Goal: Transaction & Acquisition: Purchase product/service

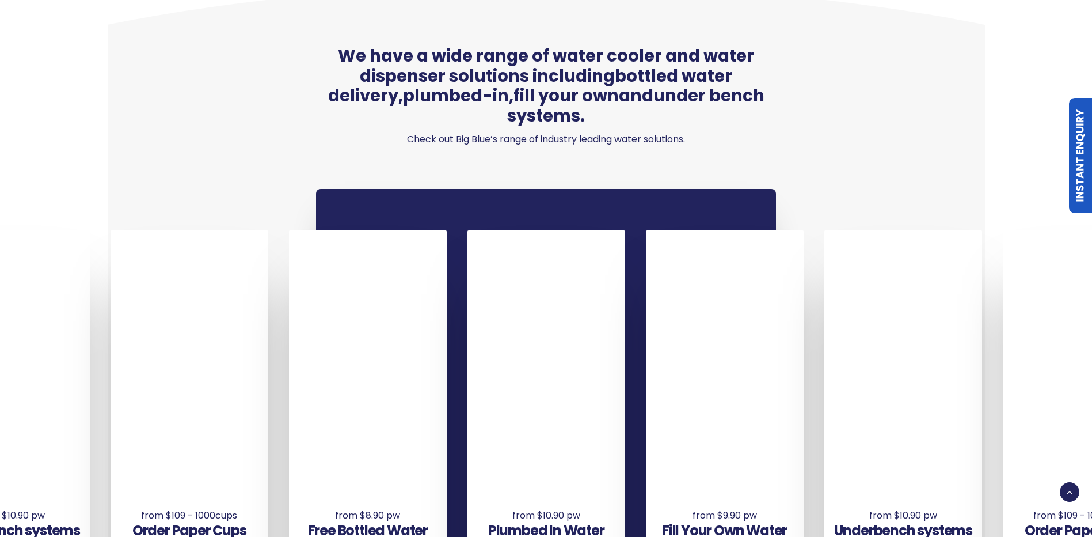
scroll to position [806, 0]
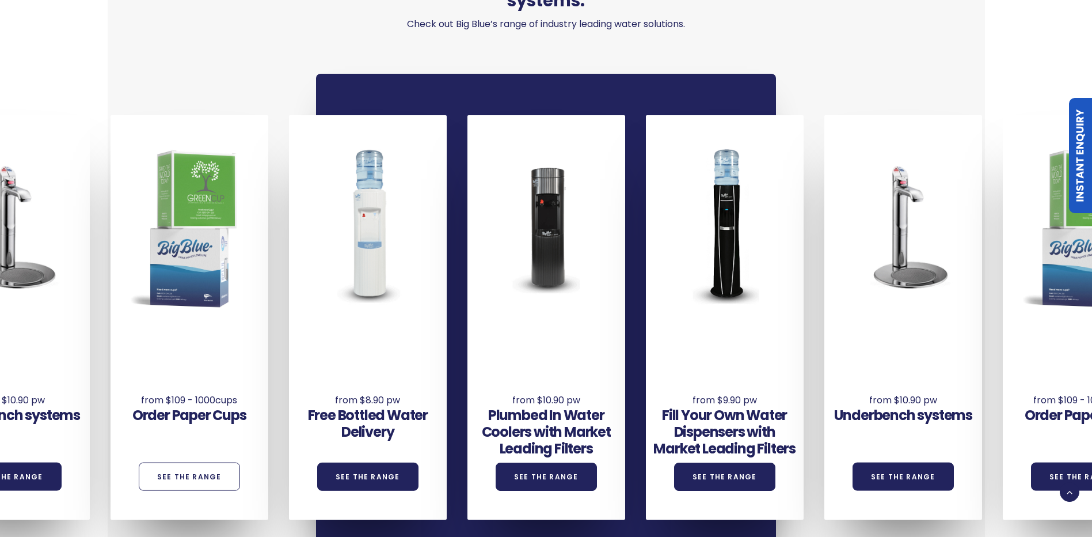
click at [173, 462] on link "See the Range" at bounding box center [189, 476] width 101 height 28
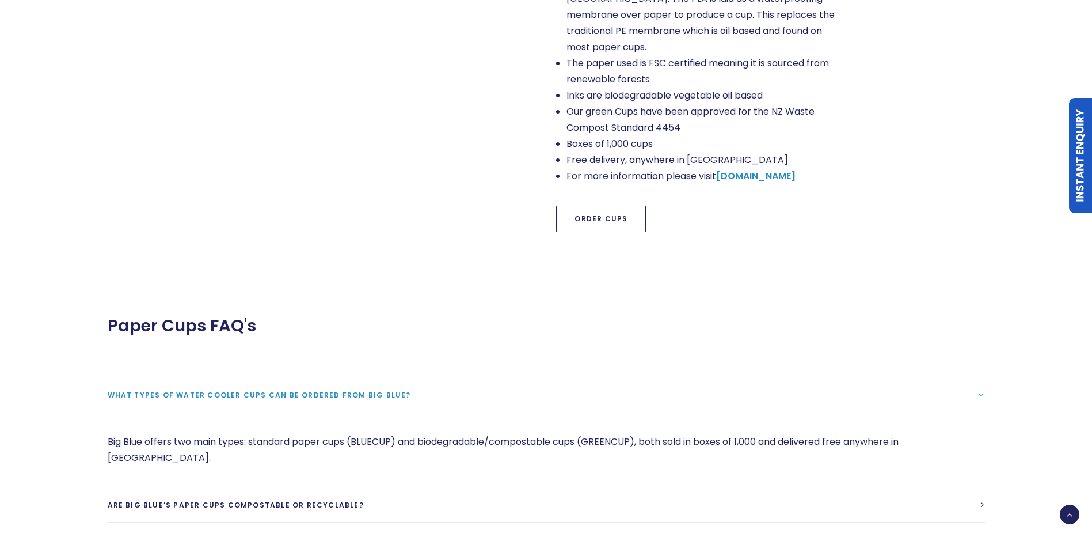
click at [613, 210] on link "Order Cups" at bounding box center [601, 219] width 90 height 26
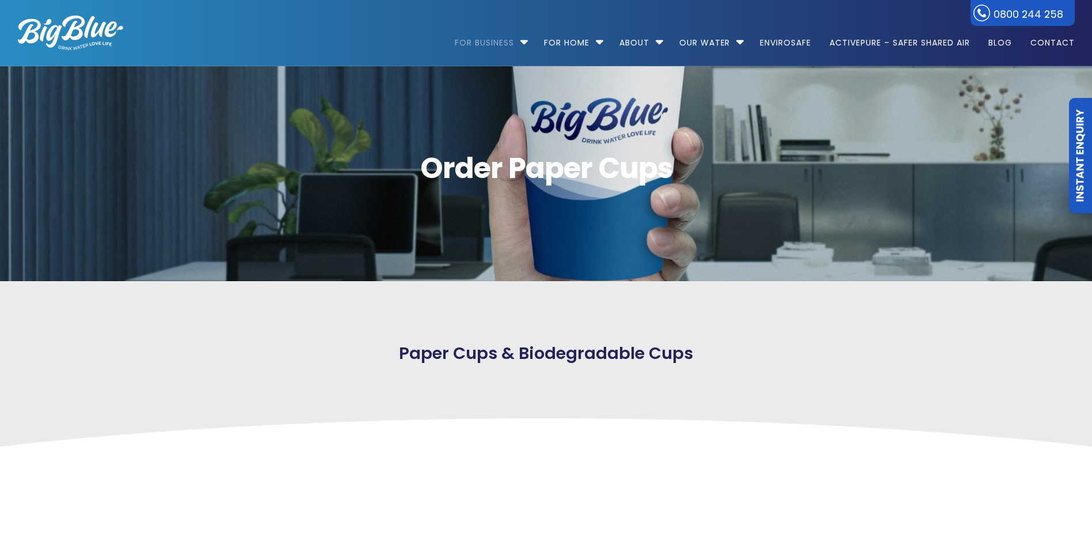
click at [1078, 166] on link "Instant Enquiry" at bounding box center [1080, 155] width 23 height 115
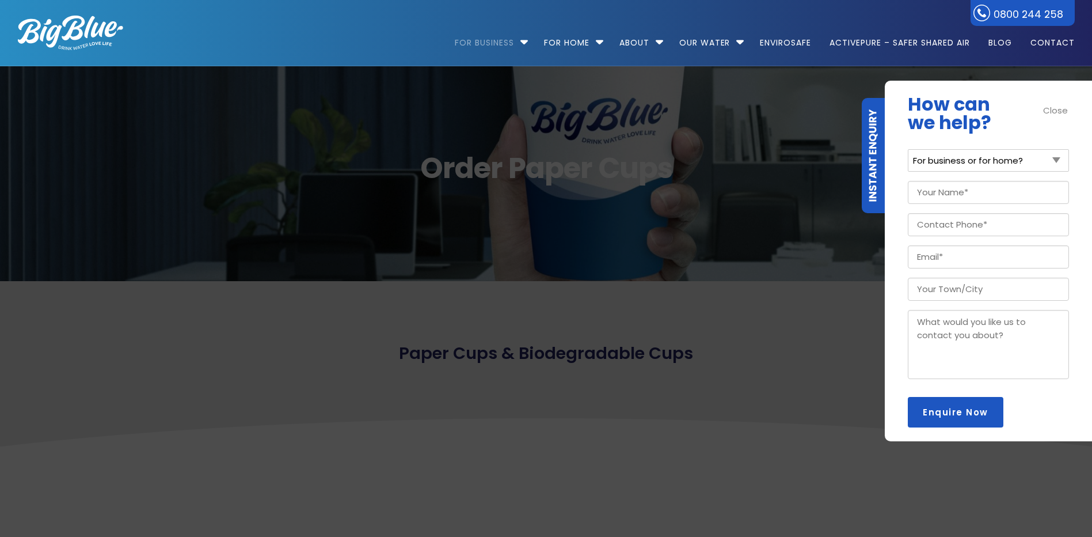
click at [794, 314] on div "Paper Cups & Biodegradable Cups" at bounding box center [546, 363] width 919 height 165
click at [774, 330] on div "Paper Cups & Biodegradable Cups" at bounding box center [546, 363] width 919 height 165
click at [1055, 109] on div "Close" at bounding box center [1056, 110] width 26 height 13
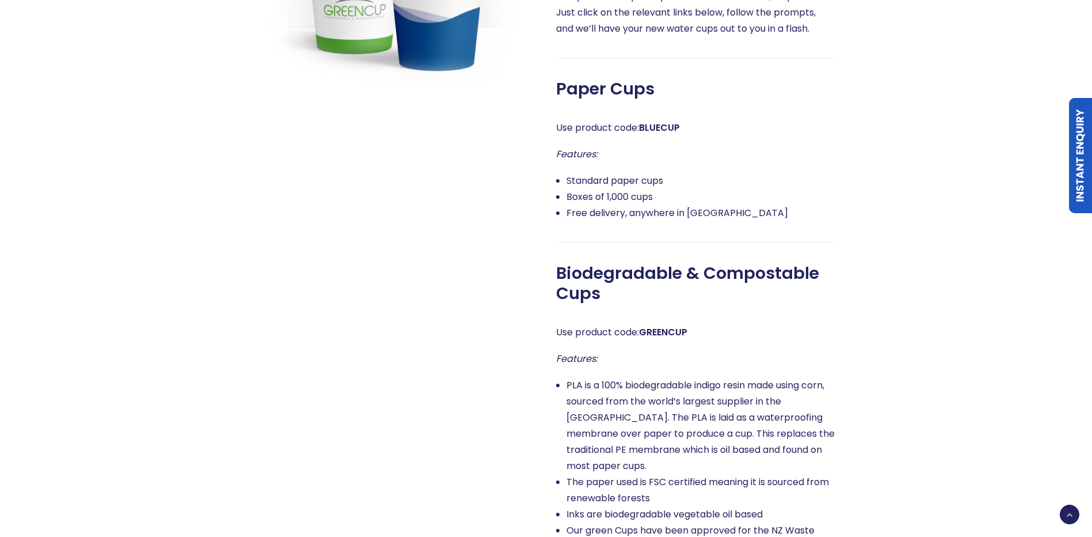
scroll to position [576, 0]
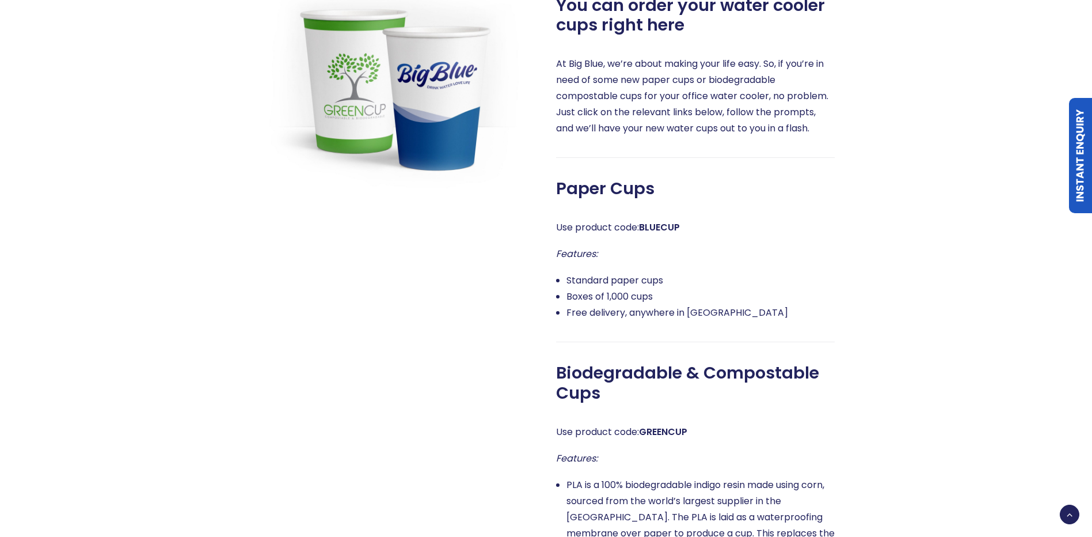
click at [382, 331] on div at bounding box center [385, 362] width 299 height 777
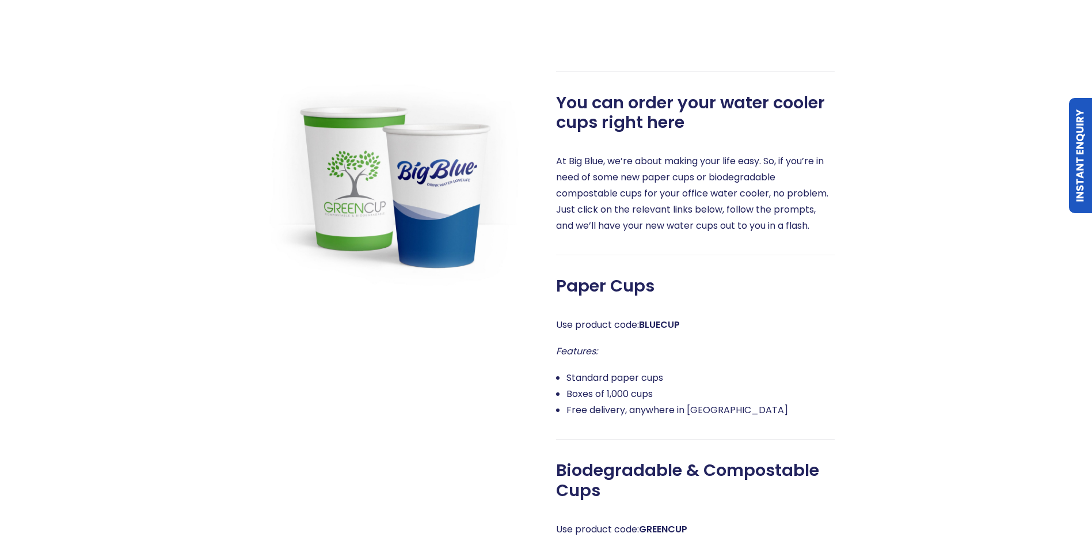
scroll to position [461, 0]
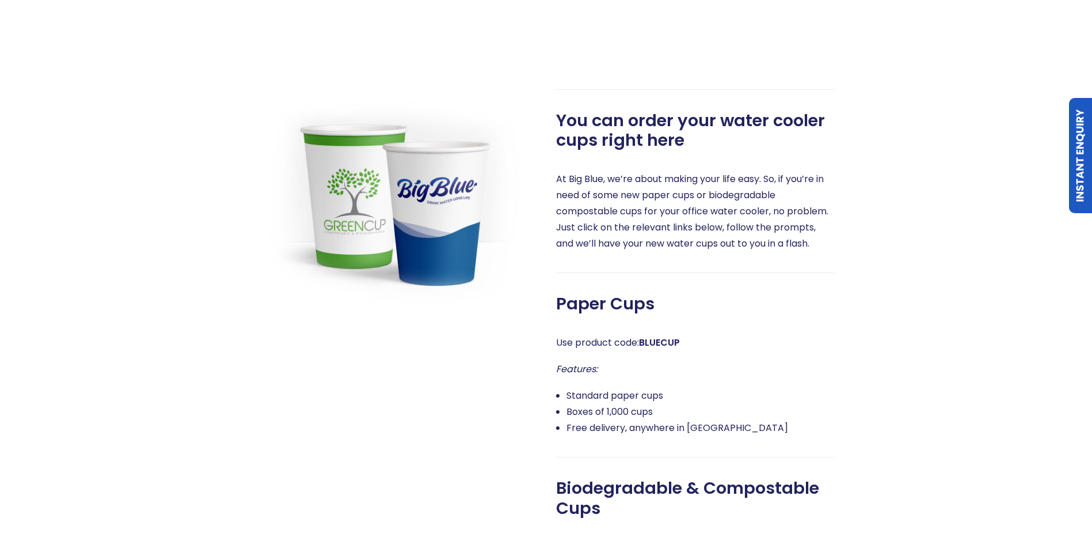
click at [310, 376] on div at bounding box center [385, 477] width 299 height 777
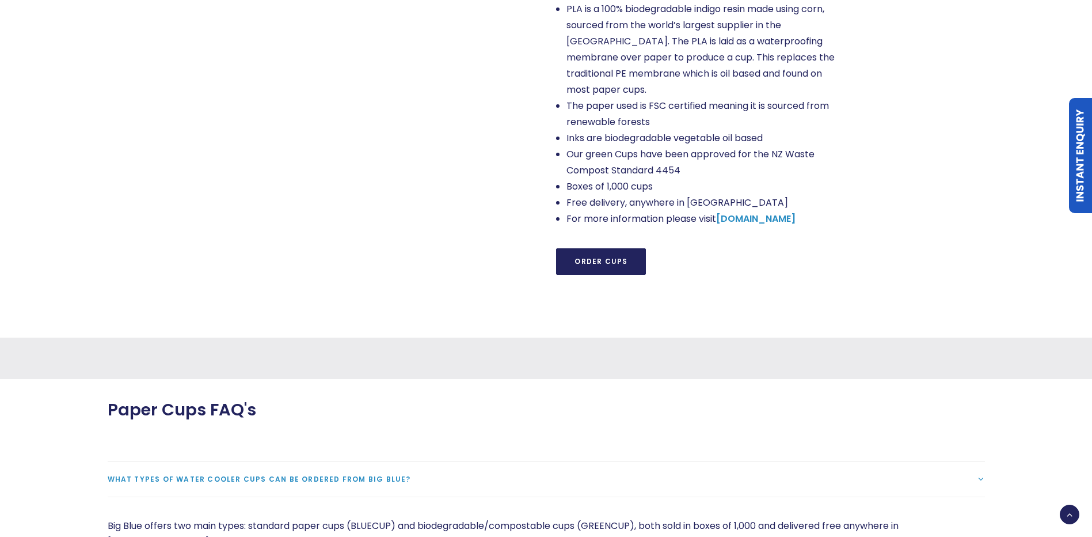
scroll to position [1152, 0]
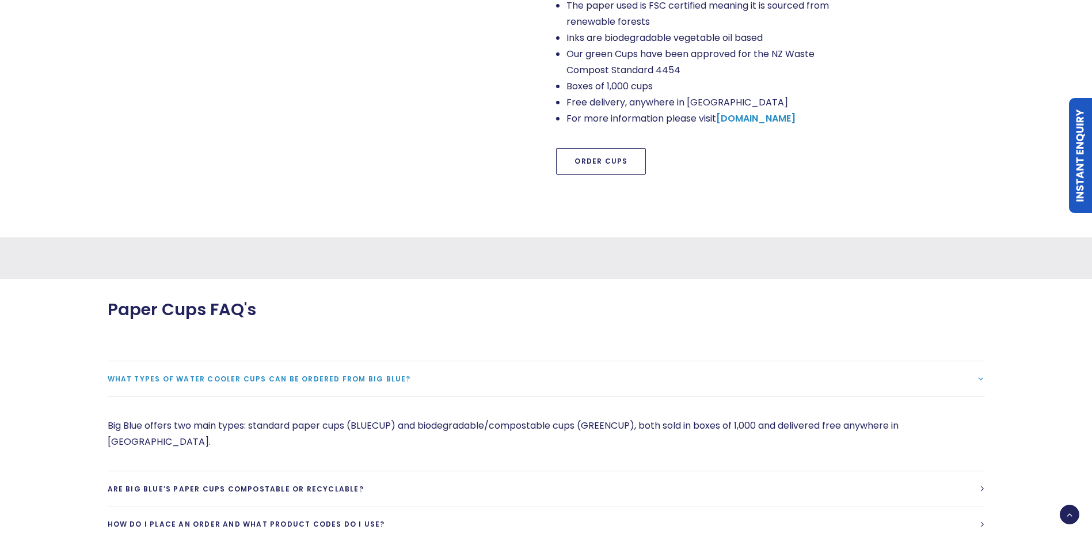
click at [619, 149] on link "Order Cups" at bounding box center [601, 161] width 90 height 26
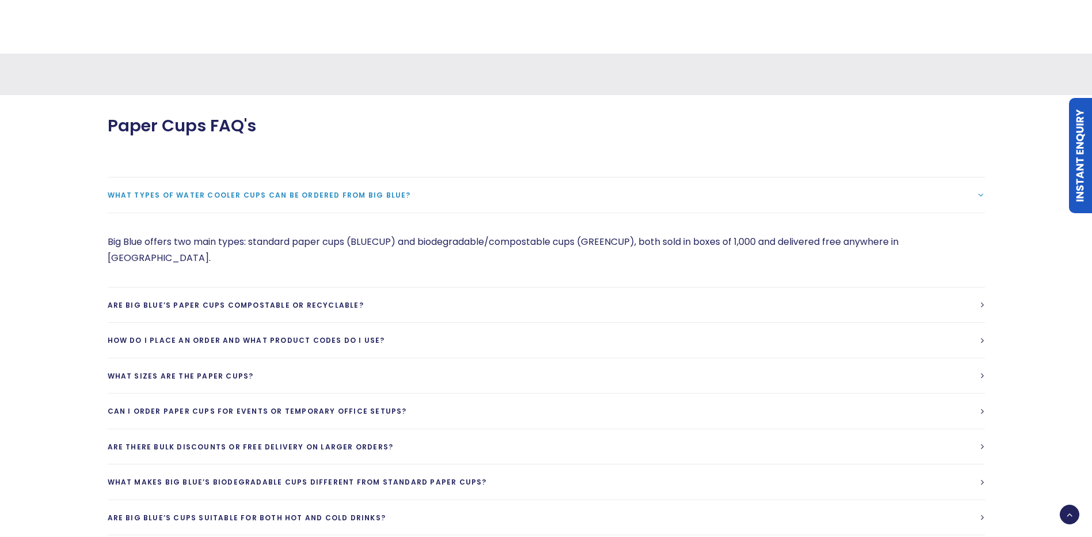
scroll to position [1373, 0]
